Goal: Find contact information: Find contact information

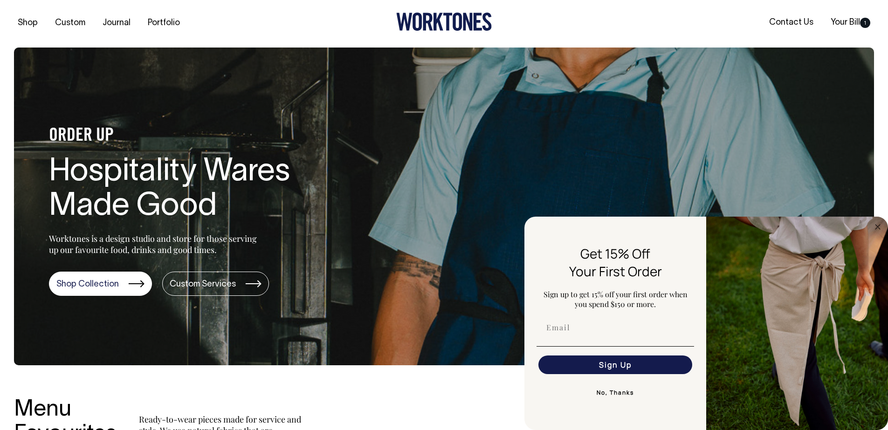
scroll to position [2, 0]
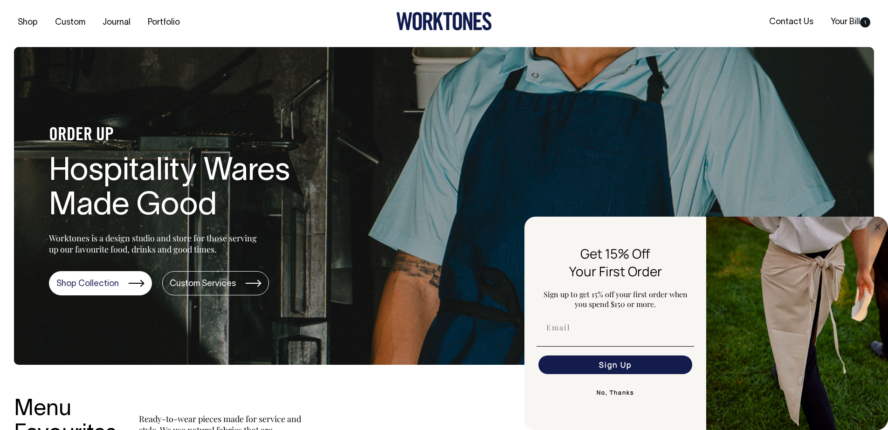
click at [529, 119] on section "ORDER UP Hospitality Wares Made Good Worktones is a design studio and store for…" at bounding box center [444, 206] width 860 height 318
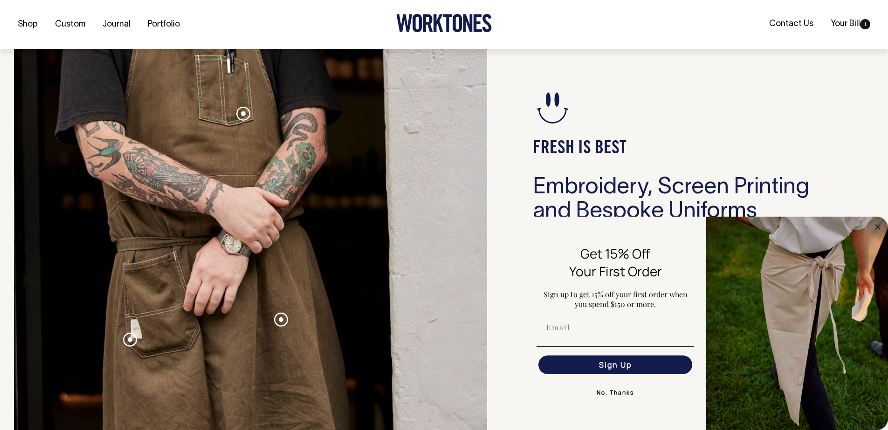
click at [603, 392] on button "No, Thanks" at bounding box center [616, 393] width 158 height 19
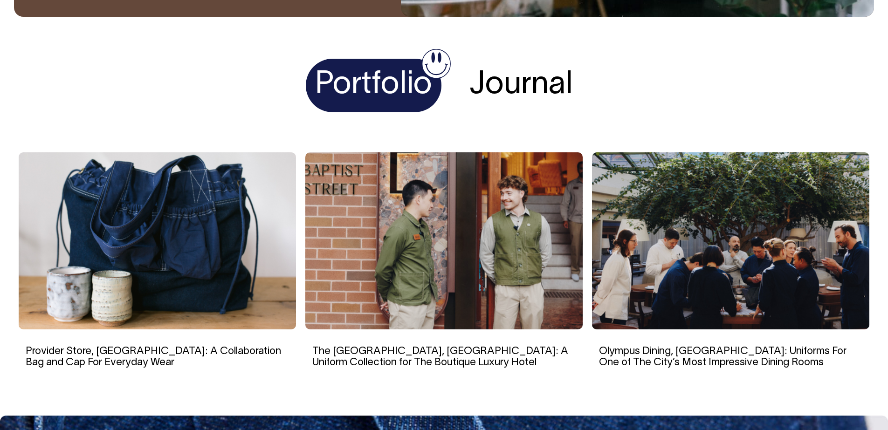
scroll to position [1782, 0]
click at [512, 83] on h1 "Journal" at bounding box center [521, 86] width 122 height 54
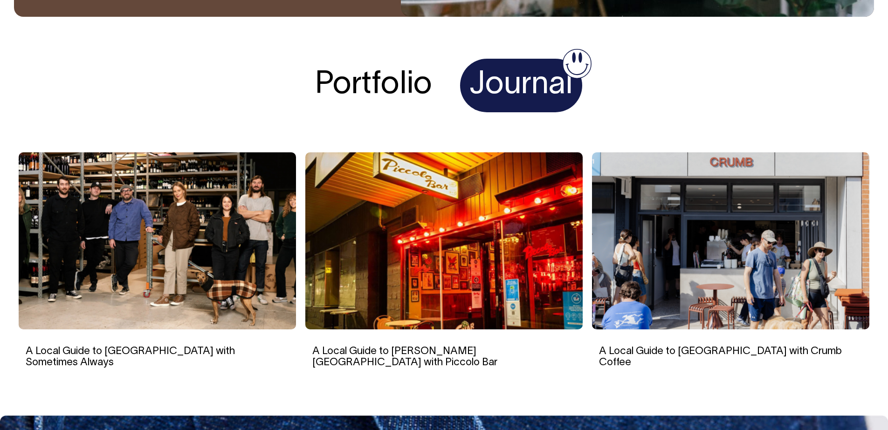
click at [351, 91] on h1 "Portfolio" at bounding box center [374, 86] width 136 height 54
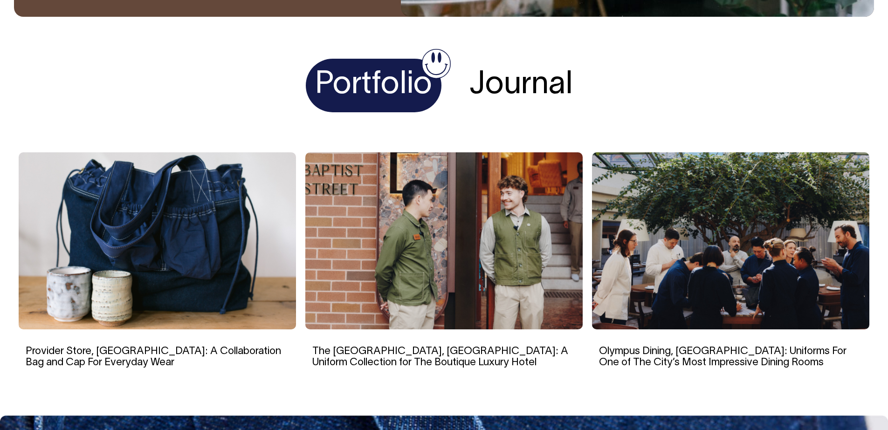
drag, startPoint x: 488, startPoint y: 86, endPoint x: 483, endPoint y: 86, distance: 5.1
click at [488, 86] on h1 "Journal" at bounding box center [521, 86] width 122 height 54
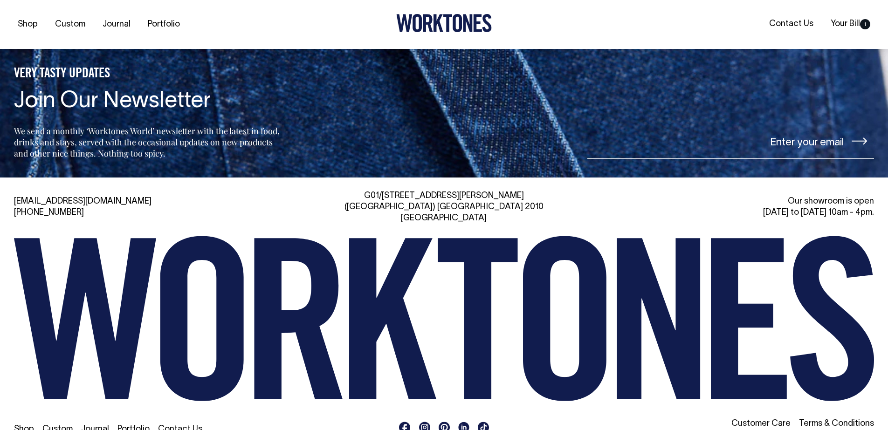
scroll to position [2225, 0]
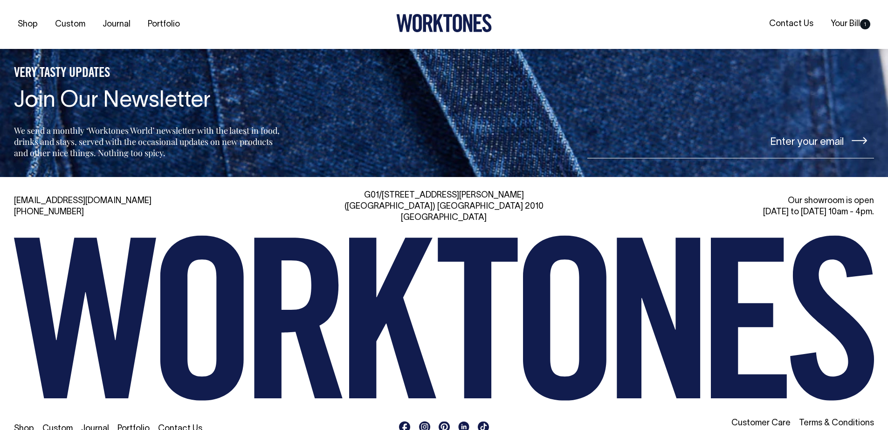
drag, startPoint x: 14, startPoint y: 316, endPoint x: 852, endPoint y: 299, distance: 838.3
click at [852, 299] on div "[EMAIL_ADDRESS][DOMAIN_NAME] [PHONE_NUMBER] [STREET_ADDRESS][PERSON_NAME] Our s…" at bounding box center [444, 315] width 888 height 250
drag, startPoint x: 387, startPoint y: 182, endPoint x: 527, endPoint y: 198, distance: 140.8
click at [527, 198] on div "G01/[STREET_ADDRESS][PERSON_NAME]" at bounding box center [444, 207] width 278 height 34
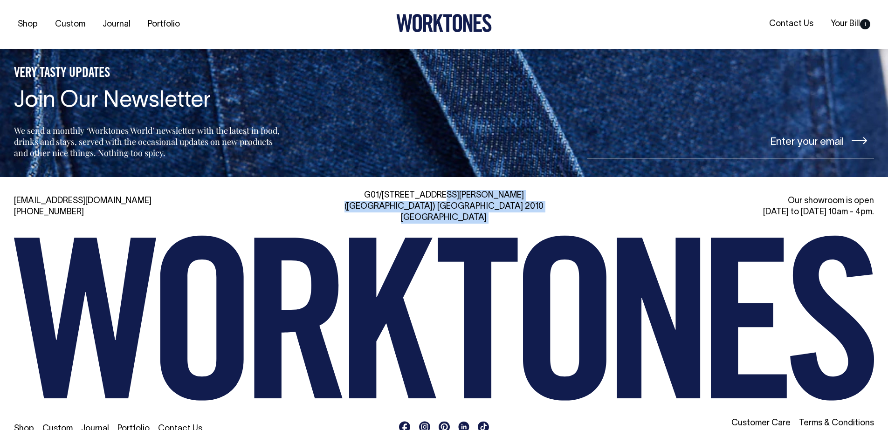
drag, startPoint x: 513, startPoint y: 195, endPoint x: 382, endPoint y: 177, distance: 131.8
click at [382, 177] on div "[EMAIL_ADDRESS][DOMAIN_NAME] [PHONE_NUMBER] [STREET_ADDRESS][PERSON_NAME] Our s…" at bounding box center [444, 315] width 888 height 277
drag, startPoint x: 410, startPoint y: 184, endPoint x: 548, endPoint y: 194, distance: 138.9
click at [548, 194] on div "[EMAIL_ADDRESS][DOMAIN_NAME] [PHONE_NUMBER] [STREET_ADDRESS][PERSON_NAME] Our s…" at bounding box center [444, 315] width 888 height 277
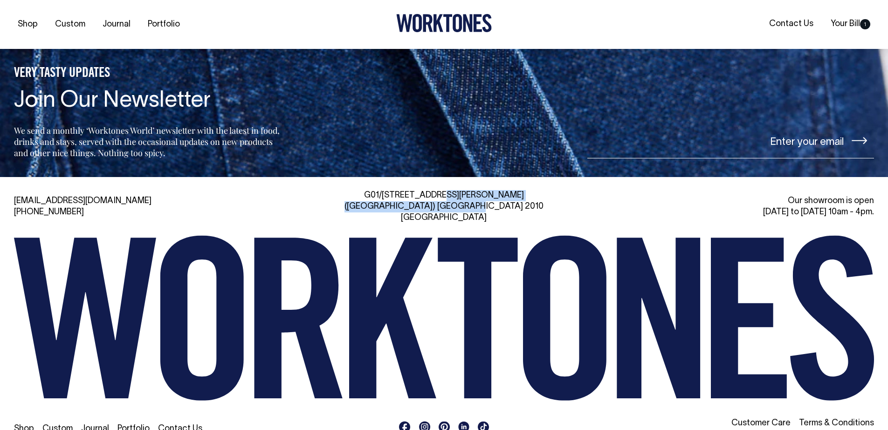
click at [548, 194] on div "G01/[STREET_ADDRESS][PERSON_NAME]" at bounding box center [444, 207] width 278 height 34
drag, startPoint x: 797, startPoint y: 185, endPoint x: 876, endPoint y: 200, distance: 81.1
click at [876, 200] on div "[EMAIL_ADDRESS][DOMAIN_NAME] [PHONE_NUMBER] [STREET_ADDRESS][PERSON_NAME] Our s…" at bounding box center [444, 315] width 888 height 250
click at [816, 139] on input"] "email" at bounding box center [731, 141] width 287 height 35
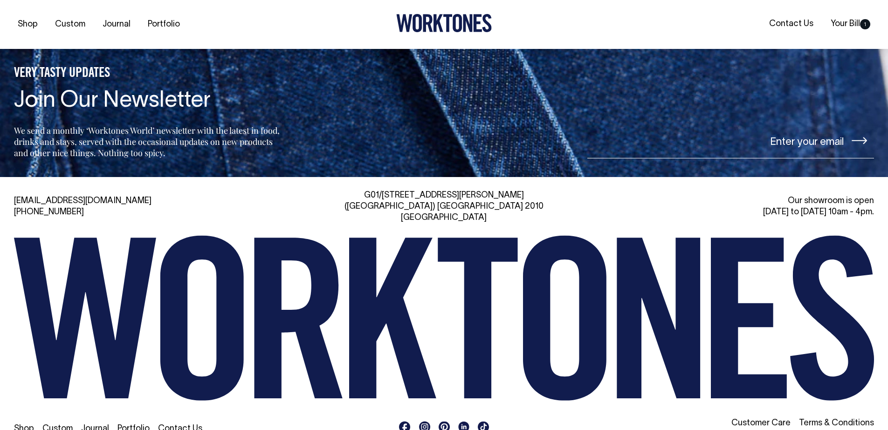
click at [744, 127] on input"] "email" at bounding box center [731, 141] width 287 height 35
type input"] "gjhgjhjhgj"
click at [401, 190] on div "G01/[STREET_ADDRESS][PERSON_NAME]" at bounding box center [444, 207] width 278 height 34
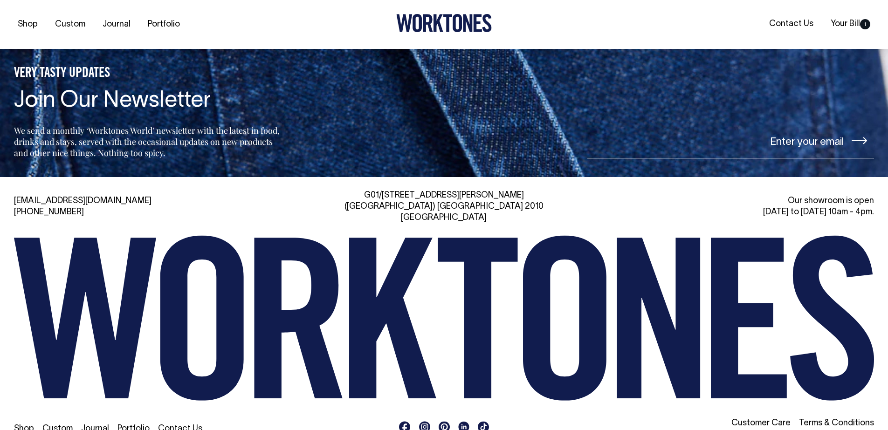
click at [394, 190] on div "G01/[STREET_ADDRESS][PERSON_NAME]" at bounding box center [444, 207] width 278 height 34
drag, startPoint x: 388, startPoint y: 182, endPoint x: 537, endPoint y: 196, distance: 149.5
click at [537, 196] on div "G01/[STREET_ADDRESS][PERSON_NAME]" at bounding box center [444, 207] width 278 height 34
drag, startPoint x: 386, startPoint y: 182, endPoint x: 529, endPoint y: 200, distance: 144.3
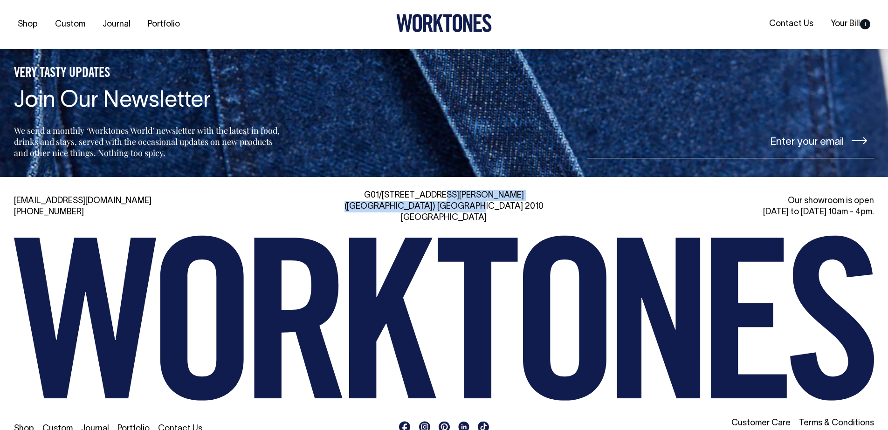
click at [529, 200] on div "G01/[STREET_ADDRESS][PERSON_NAME]" at bounding box center [444, 207] width 278 height 34
drag, startPoint x: 402, startPoint y: 189, endPoint x: 386, endPoint y: 189, distance: 15.9
click at [386, 190] on div "G01/[STREET_ADDRESS][PERSON_NAME]" at bounding box center [444, 207] width 278 height 34
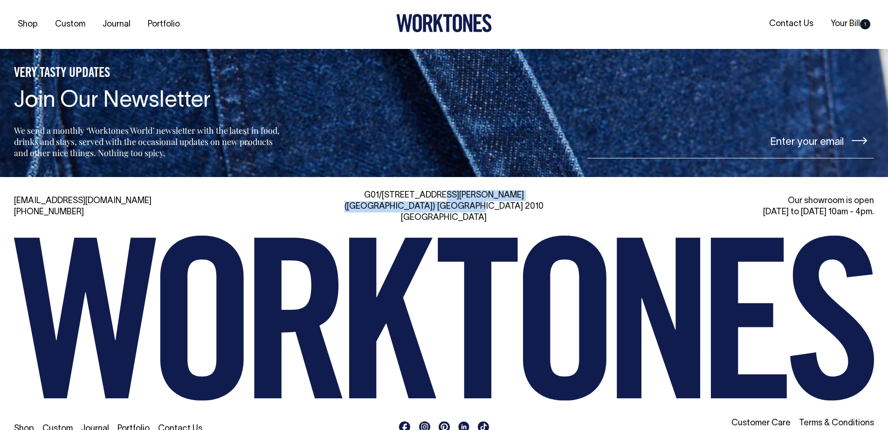
drag, startPoint x: 390, startPoint y: 183, endPoint x: 524, endPoint y: 196, distance: 134.5
click at [524, 196] on div "G01/[STREET_ADDRESS][PERSON_NAME]" at bounding box center [444, 207] width 278 height 34
drag, startPoint x: 524, startPoint y: 195, endPoint x: 390, endPoint y: 174, distance: 135.9
click at [390, 177] on div "[EMAIL_ADDRESS][DOMAIN_NAME] [PHONE_NUMBER] [STREET_ADDRESS][PERSON_NAME] Our s…" at bounding box center [444, 315] width 888 height 277
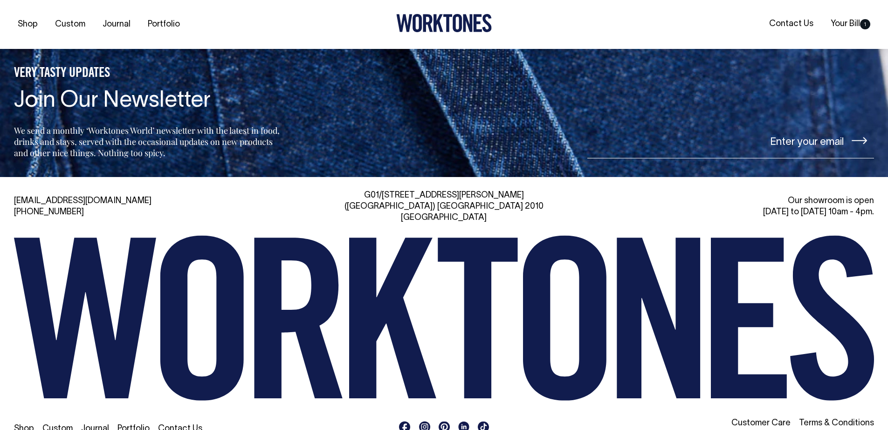
click at [390, 177] on div "[EMAIL_ADDRESS][DOMAIN_NAME] [PHONE_NUMBER] [STREET_ADDRESS][PERSON_NAME] Our s…" at bounding box center [444, 315] width 888 height 277
click at [393, 190] on div "G01/[STREET_ADDRESS][PERSON_NAME]" at bounding box center [444, 207] width 278 height 34
click at [390, 190] on div "G01/[STREET_ADDRESS][PERSON_NAME]" at bounding box center [444, 207] width 278 height 34
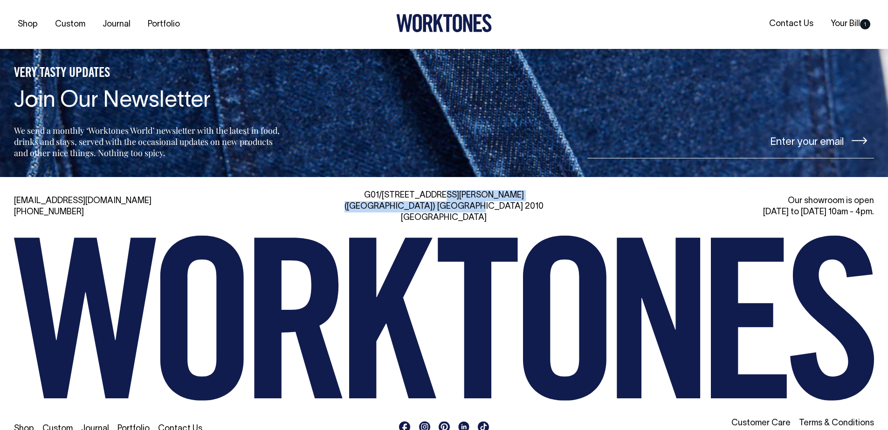
drag, startPoint x: 388, startPoint y: 181, endPoint x: 541, endPoint y: 194, distance: 153.5
click at [541, 194] on div "G01/[STREET_ADDRESS][PERSON_NAME]" at bounding box center [444, 207] width 278 height 34
drag, startPoint x: 520, startPoint y: 193, endPoint x: 375, endPoint y: 174, distance: 146.2
click at [375, 177] on div "[EMAIL_ADDRESS][DOMAIN_NAME] [PHONE_NUMBER] [STREET_ADDRESS][PERSON_NAME] Our s…" at bounding box center [444, 315] width 888 height 277
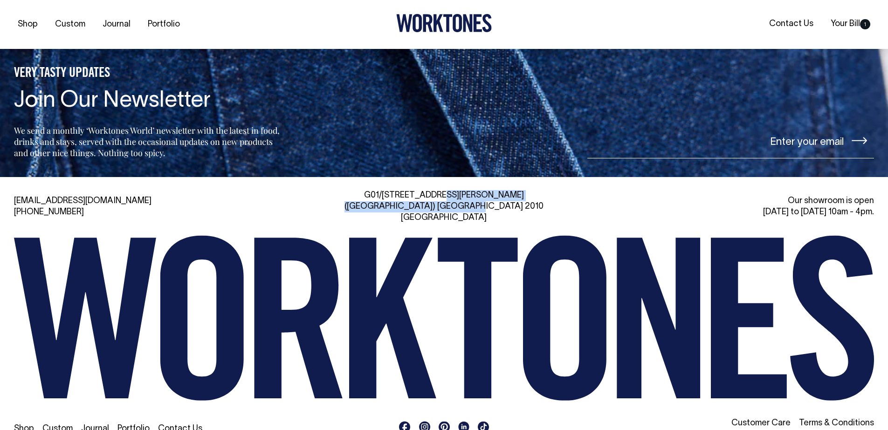
click at [375, 177] on div "[EMAIL_ADDRESS][DOMAIN_NAME] [PHONE_NUMBER] [STREET_ADDRESS][PERSON_NAME] Our s…" at bounding box center [444, 315] width 888 height 277
drag, startPoint x: 388, startPoint y: 182, endPoint x: 531, endPoint y: 183, distance: 143.2
click at [531, 190] on div "G01/[STREET_ADDRESS][PERSON_NAME]" at bounding box center [444, 207] width 278 height 34
click at [461, 197] on div "G01/[STREET_ADDRESS][PERSON_NAME]" at bounding box center [444, 207] width 278 height 34
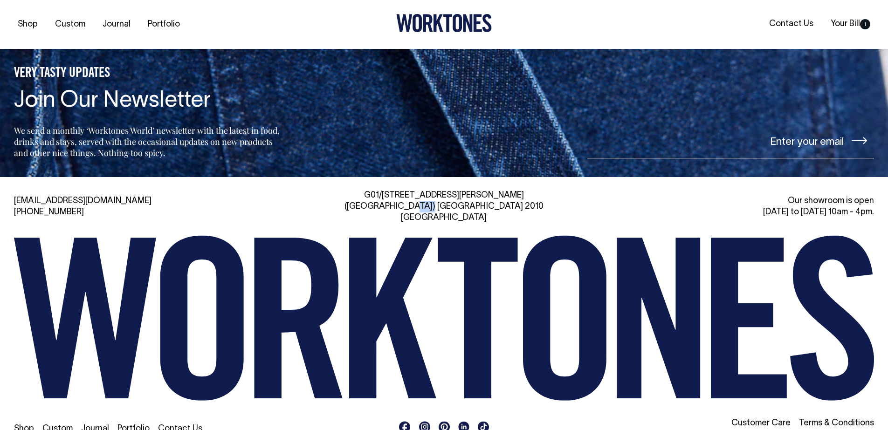
click at [461, 197] on div "G01/[STREET_ADDRESS][PERSON_NAME]" at bounding box center [444, 207] width 278 height 34
click at [379, 194] on div "G01/[STREET_ADDRESS][PERSON_NAME]" at bounding box center [444, 207] width 278 height 34
drag, startPoint x: 427, startPoint y: 194, endPoint x: 540, endPoint y: 194, distance: 112.9
click at [540, 194] on div "G01/[STREET_ADDRESS][PERSON_NAME]" at bounding box center [444, 207] width 278 height 34
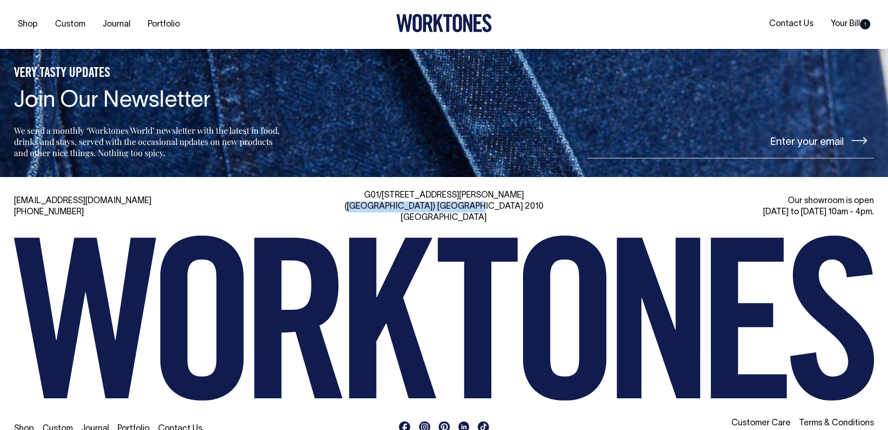
click at [540, 194] on div "G01/[STREET_ADDRESS][PERSON_NAME]" at bounding box center [444, 207] width 278 height 34
drag, startPoint x: 481, startPoint y: 190, endPoint x: 354, endPoint y: 191, distance: 126.9
click at [354, 191] on div "G01/[STREET_ADDRESS][PERSON_NAME]" at bounding box center [444, 207] width 278 height 34
drag, startPoint x: 388, startPoint y: 194, endPoint x: 514, endPoint y: 197, distance: 126.0
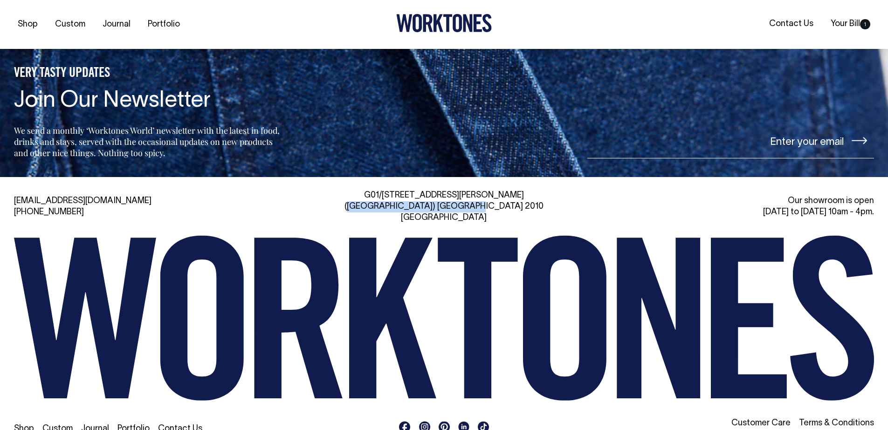
click at [514, 197] on div "G01/[STREET_ADDRESS][PERSON_NAME]" at bounding box center [444, 207] width 278 height 34
click at [456, 190] on div "G01/[STREET_ADDRESS][PERSON_NAME]" at bounding box center [444, 207] width 278 height 34
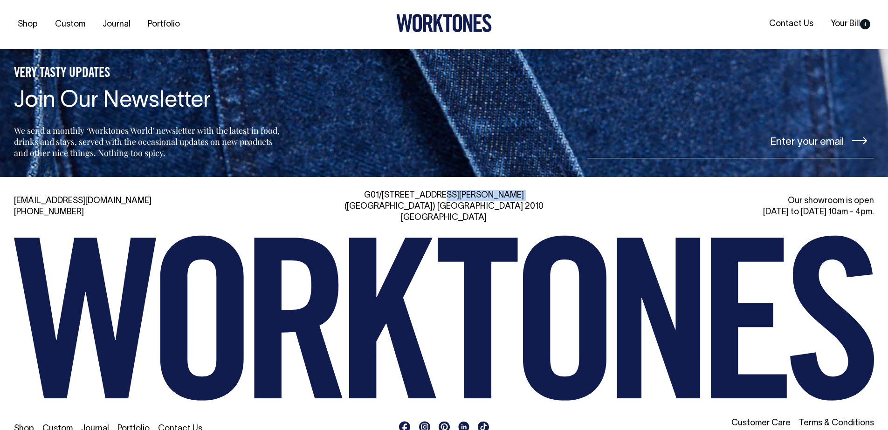
click at [380, 190] on div "G01/[STREET_ADDRESS][PERSON_NAME]" at bounding box center [444, 207] width 278 height 34
drag, startPoint x: 388, startPoint y: 182, endPoint x: 561, endPoint y: 180, distance: 173.5
click at [561, 190] on div "G01/[STREET_ADDRESS][PERSON_NAME]" at bounding box center [444, 207] width 278 height 34
